Goal: Task Accomplishment & Management: Manage account settings

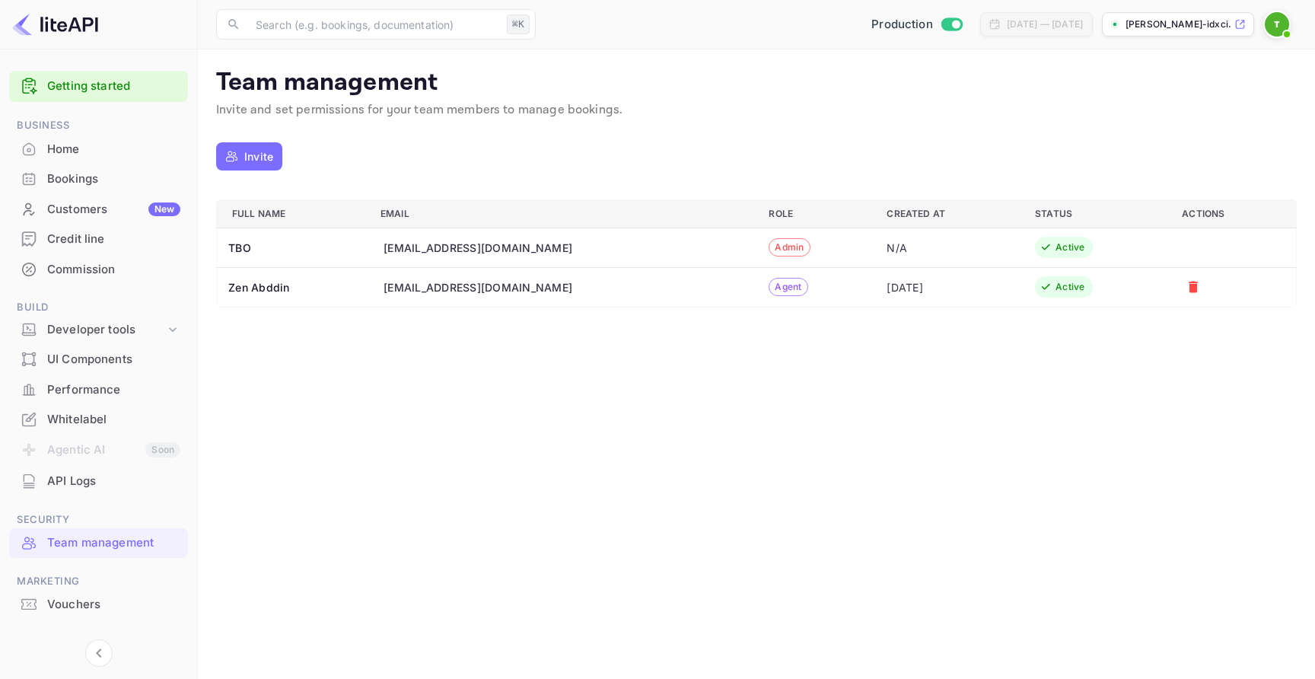
click at [475, 384] on main "Team management Invite and set permissions for your team members to manage book…" at bounding box center [756, 363] width 1117 height 629
click at [1282, 8] on div "​ ⌘K ​ Production [DATE] — [DATE] varun-gupta-idxci.nuit..." at bounding box center [756, 24] width 1117 height 49
click at [1279, 18] on img at bounding box center [1277, 24] width 24 height 24
click at [952, 90] on div at bounding box center [657, 339] width 1315 height 679
click at [1269, 24] on img at bounding box center [1277, 24] width 24 height 24
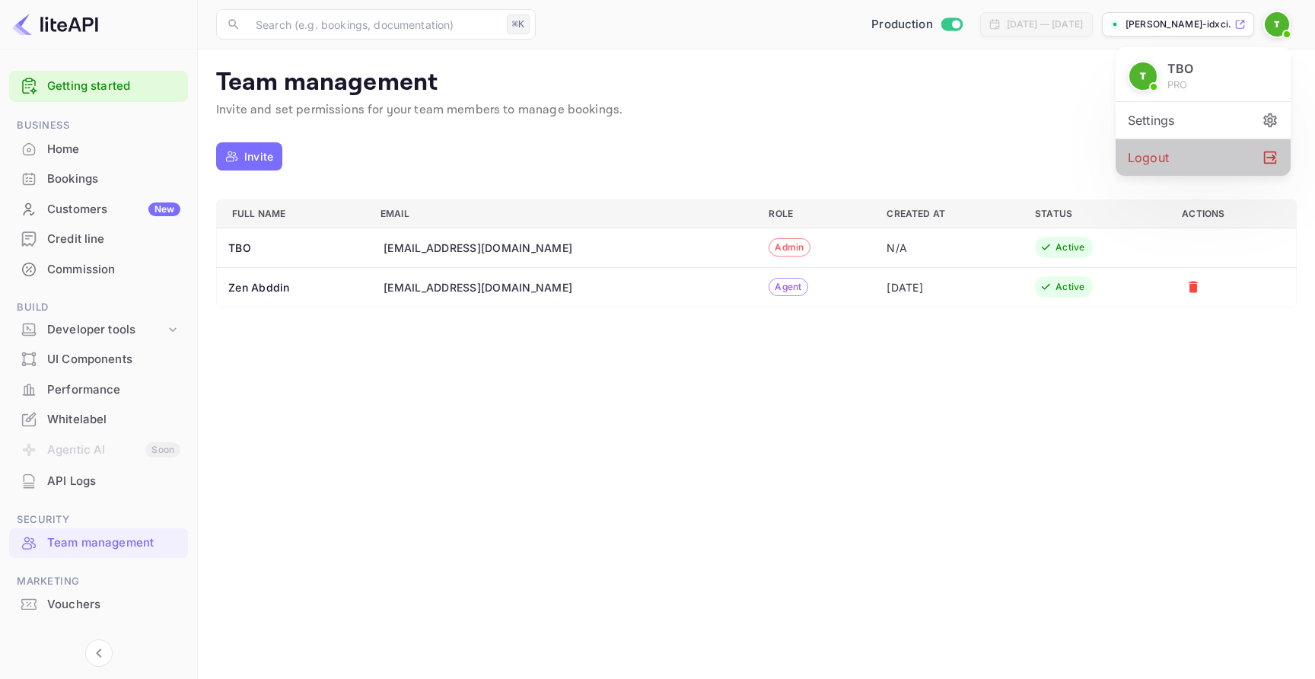
click at [1178, 155] on div "Logout" at bounding box center [1203, 157] width 175 height 37
